Goal: Browse casually

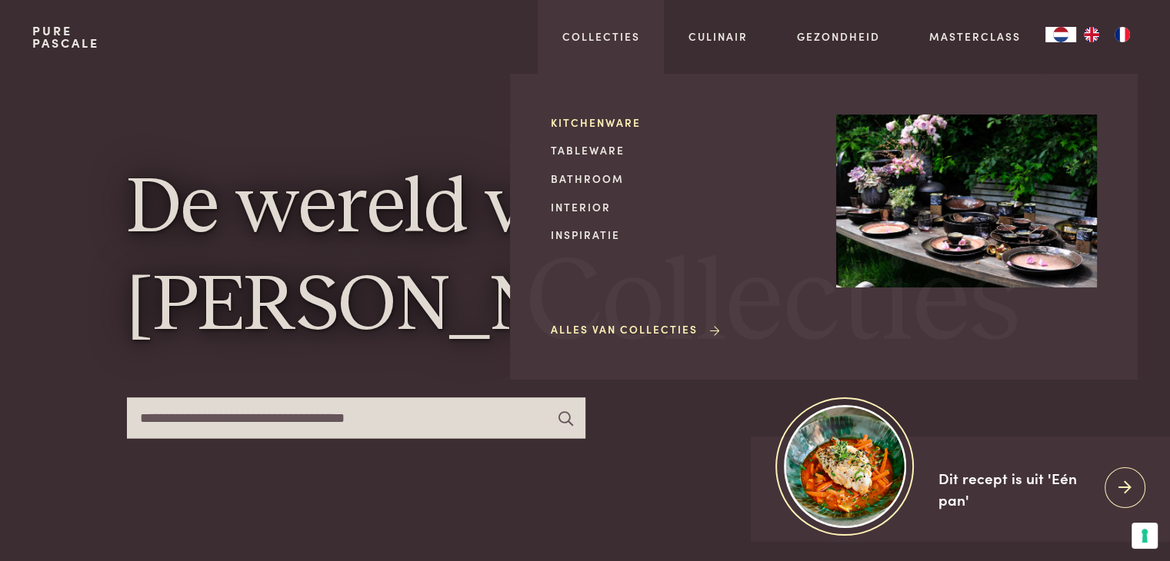
click at [591, 122] on link "Kitchenware" at bounding box center [681, 123] width 261 height 16
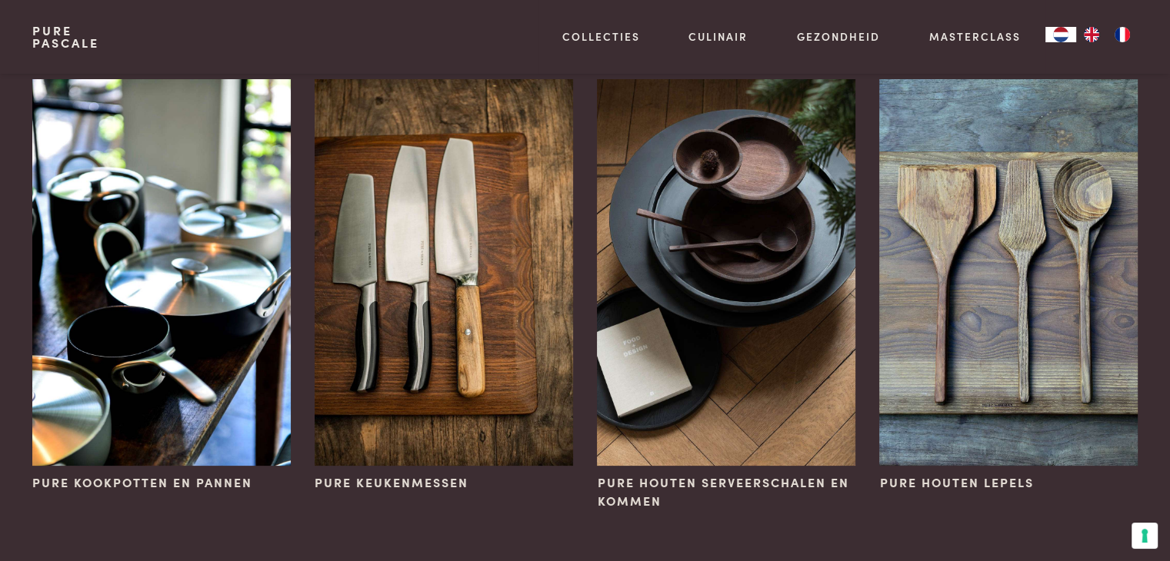
scroll to position [123, 0]
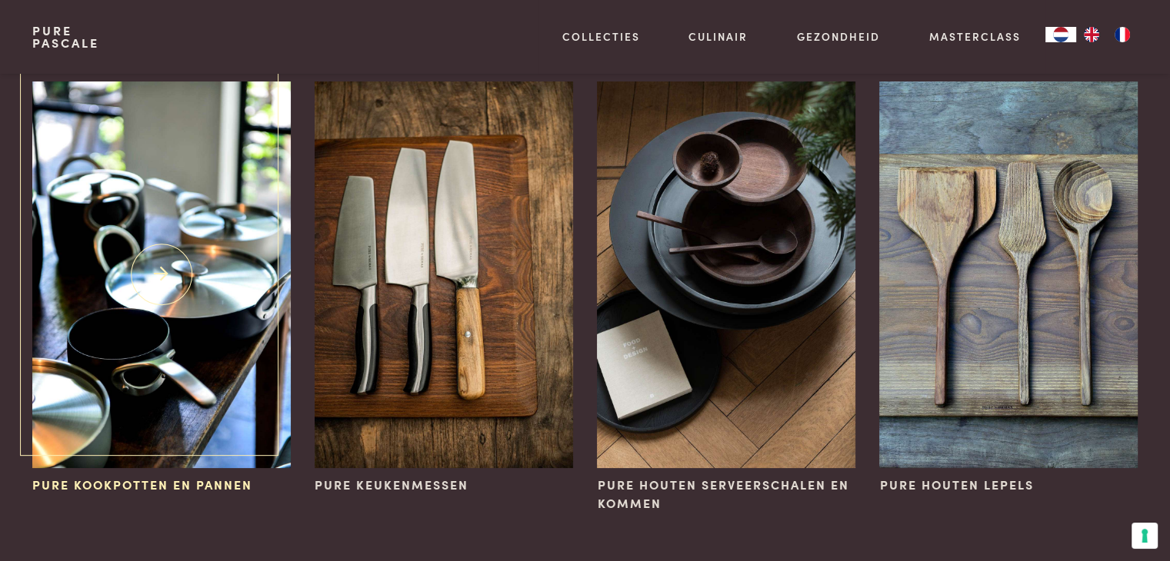
click at [182, 231] on img at bounding box center [161, 275] width 258 height 387
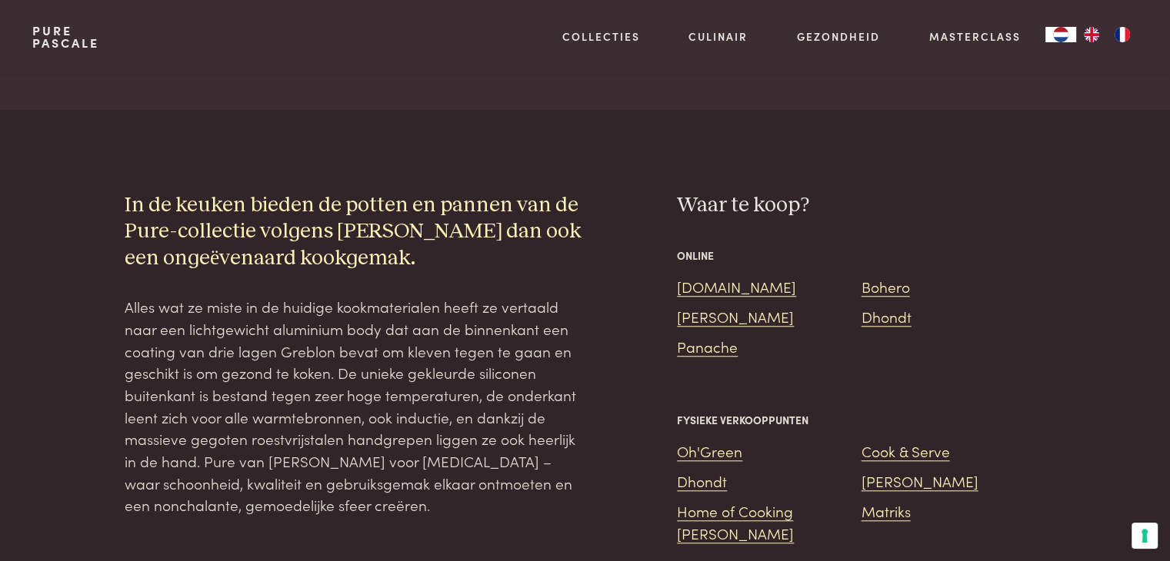
scroll to position [1261, 0]
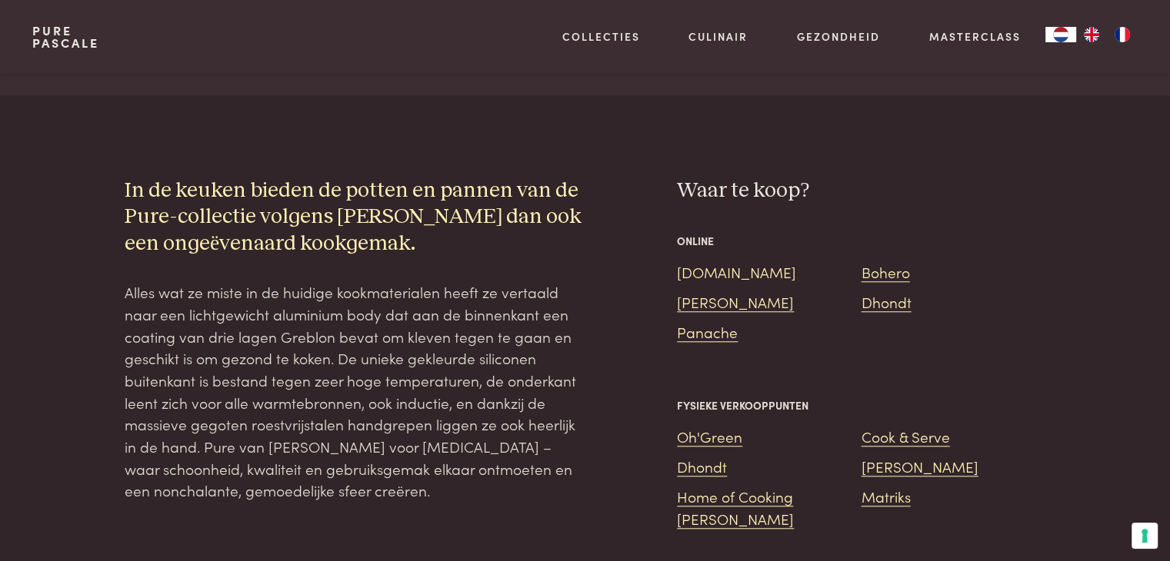
click at [700, 261] on link "Bol.com" at bounding box center [736, 271] width 119 height 21
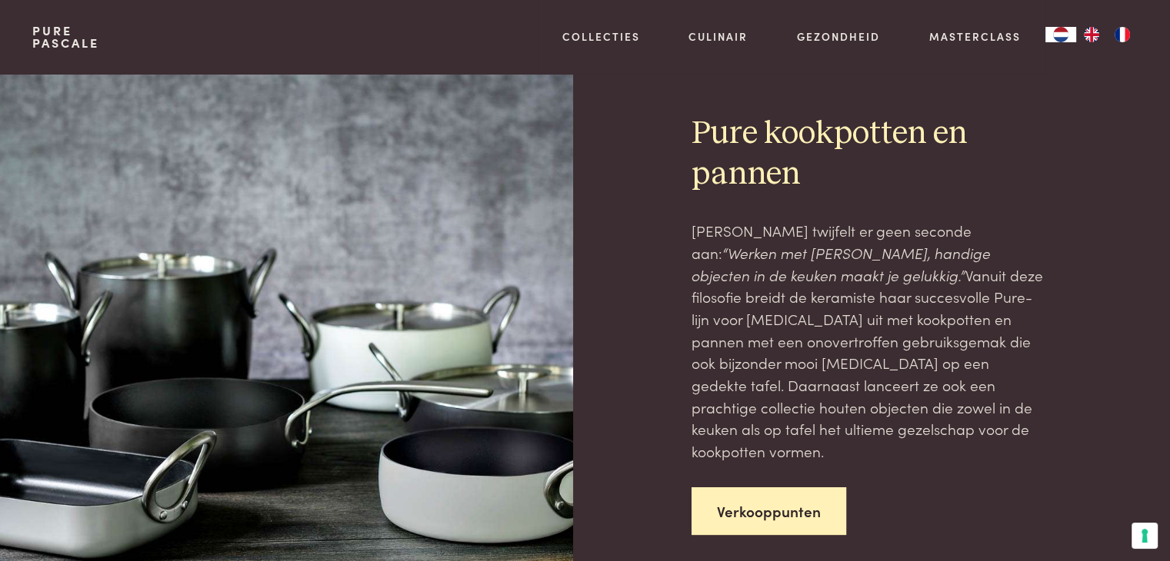
scroll to position [0, 0]
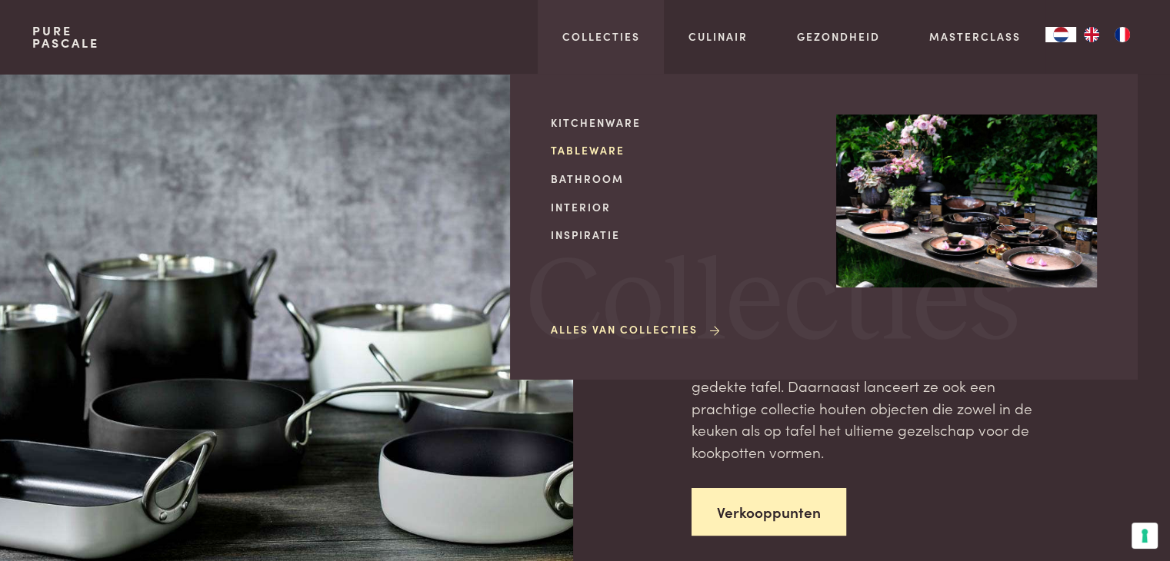
click at [574, 148] on link "Tableware" at bounding box center [681, 150] width 261 height 16
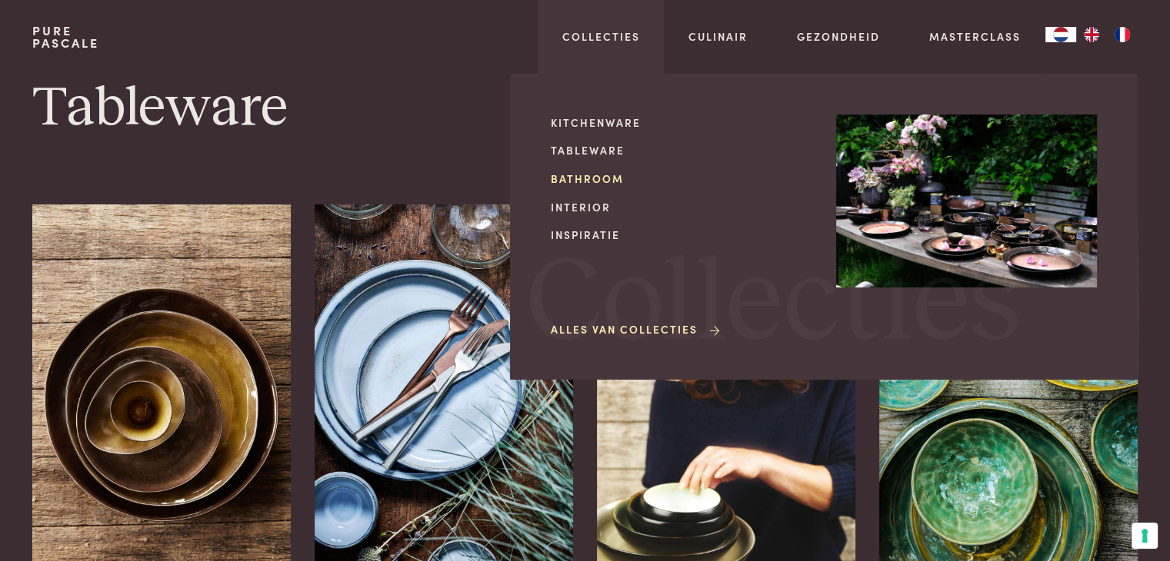
click at [582, 186] on link "Bathroom" at bounding box center [681, 179] width 261 height 16
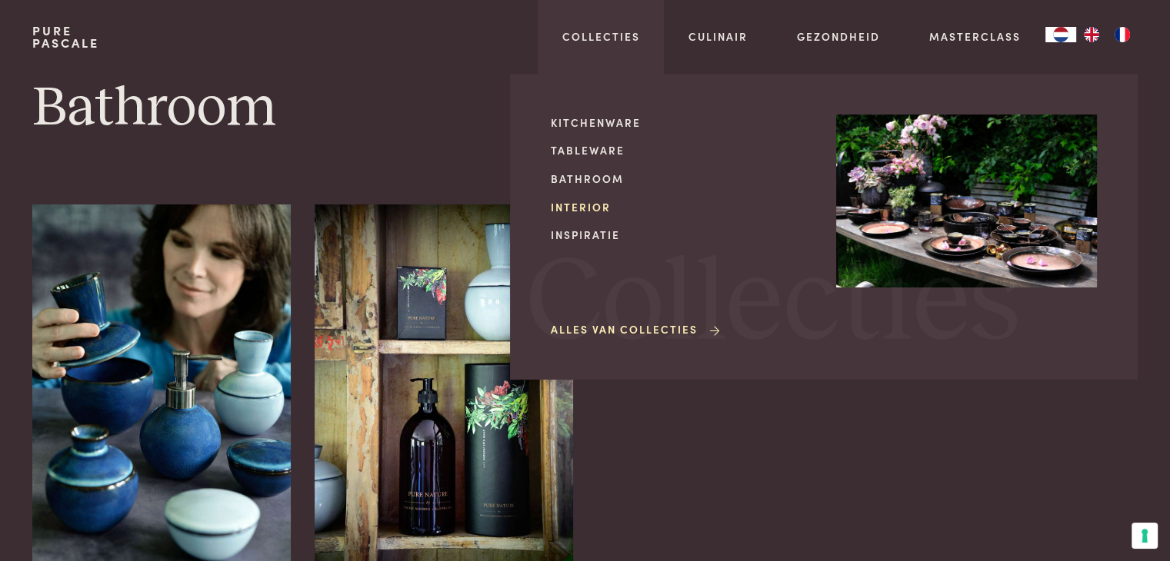
click at [588, 213] on link "Interior" at bounding box center [681, 207] width 261 height 16
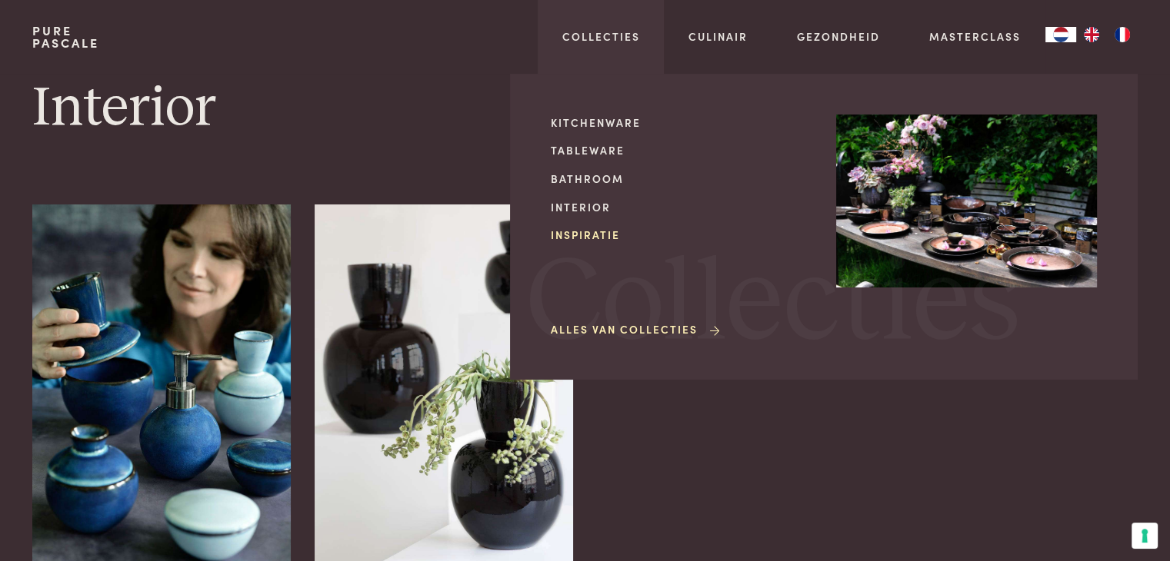
click at [590, 236] on link "Inspiratie" at bounding box center [681, 235] width 261 height 16
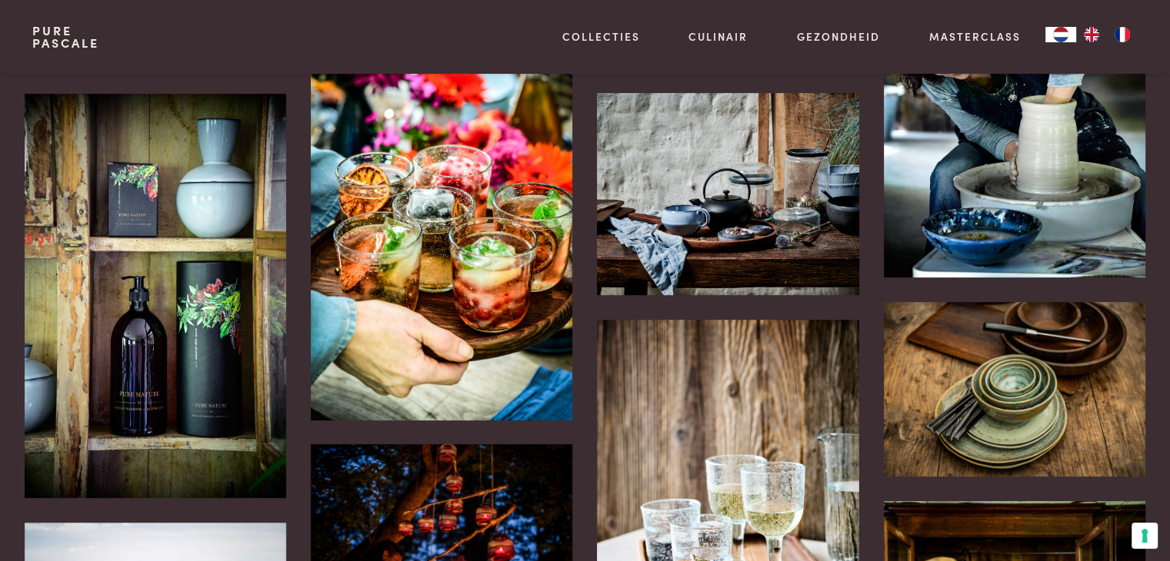
scroll to position [400, 0]
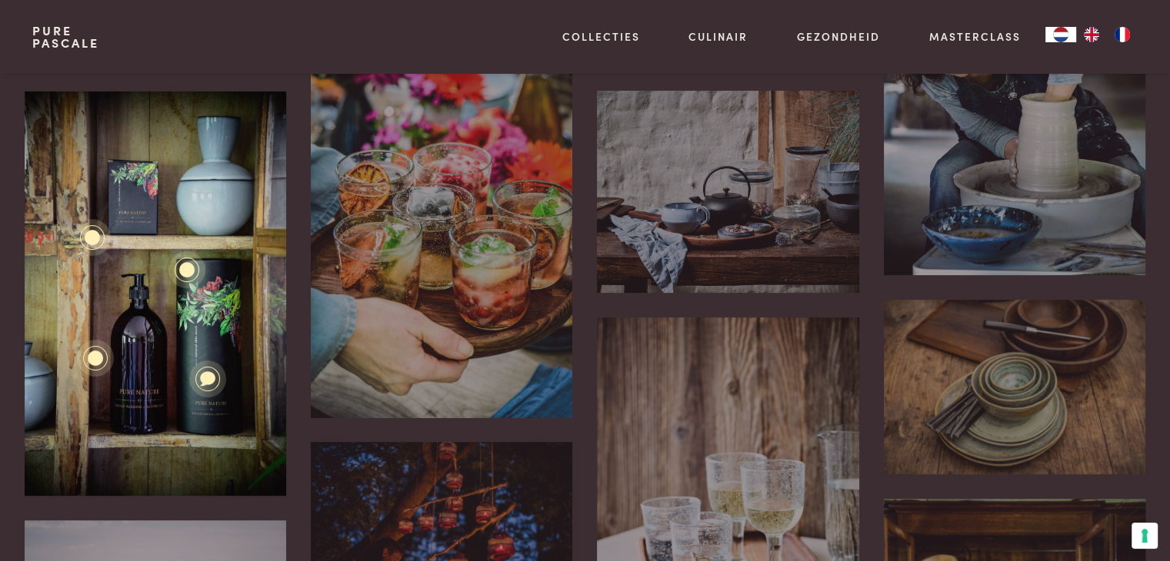
click at [141, 372] on div "Pure Blue Interior Pure Nature Pure Nature Geschenkverpakking van 1l skinwashi.…" at bounding box center [155, 294] width 261 height 405
click at [102, 361] on div at bounding box center [94, 358] width 19 height 19
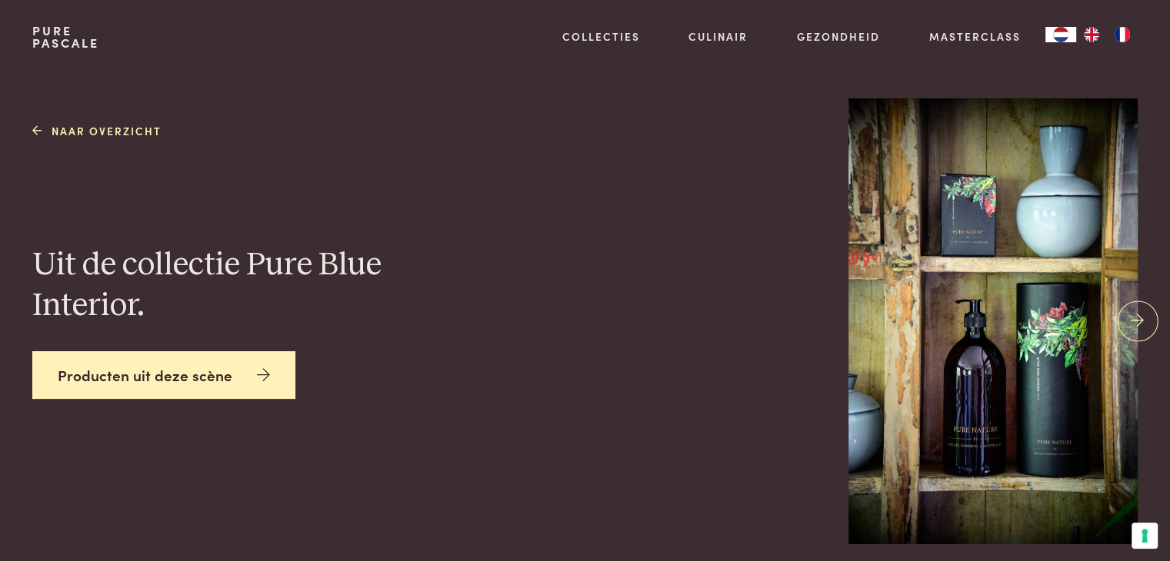
click at [236, 369] on link "Producten uit deze scène" at bounding box center [163, 375] width 263 height 48
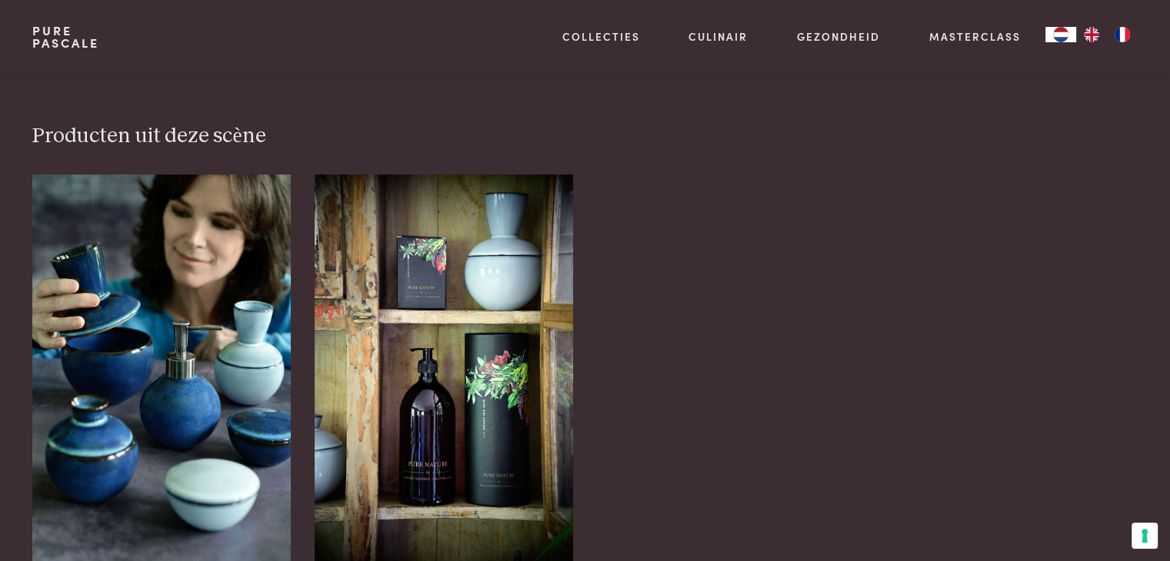
scroll to position [508, 0]
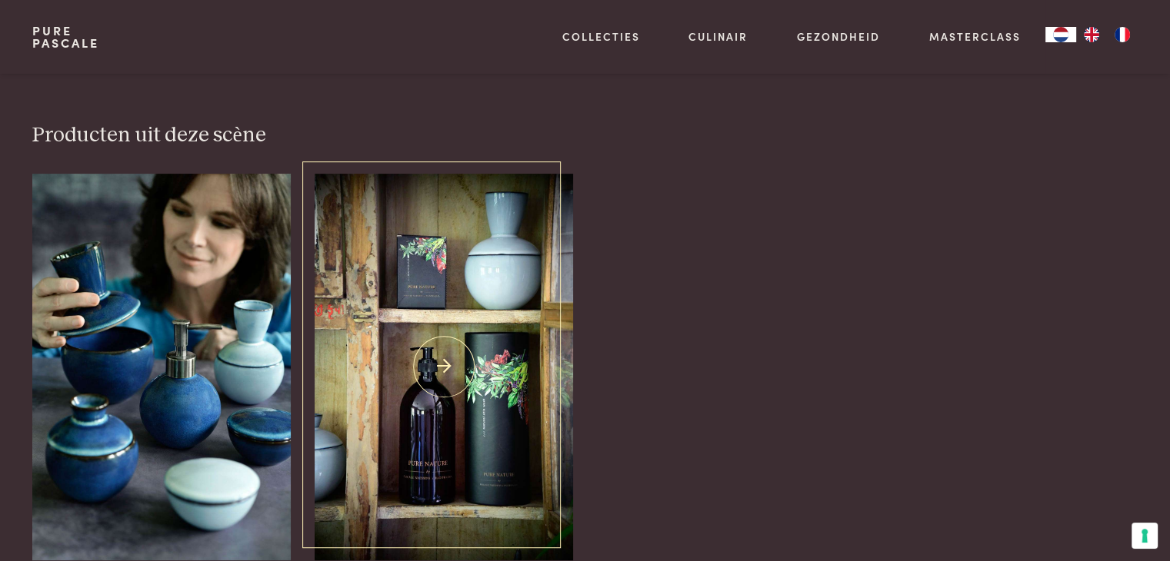
click at [428, 407] on img at bounding box center [444, 367] width 258 height 387
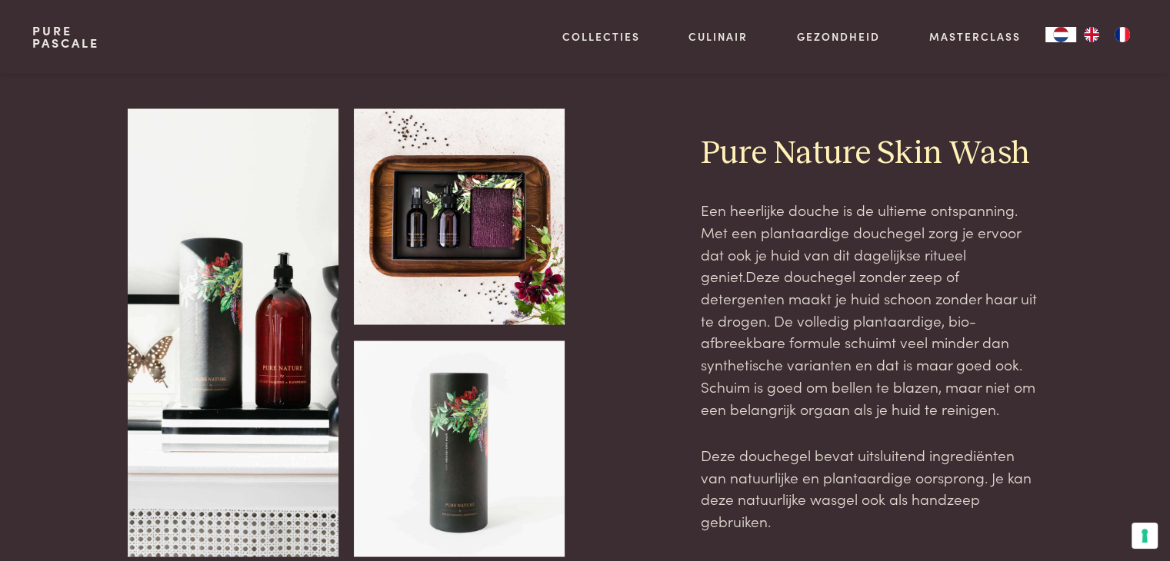
scroll to position [2769, 0]
